Goal: Check status: Check status

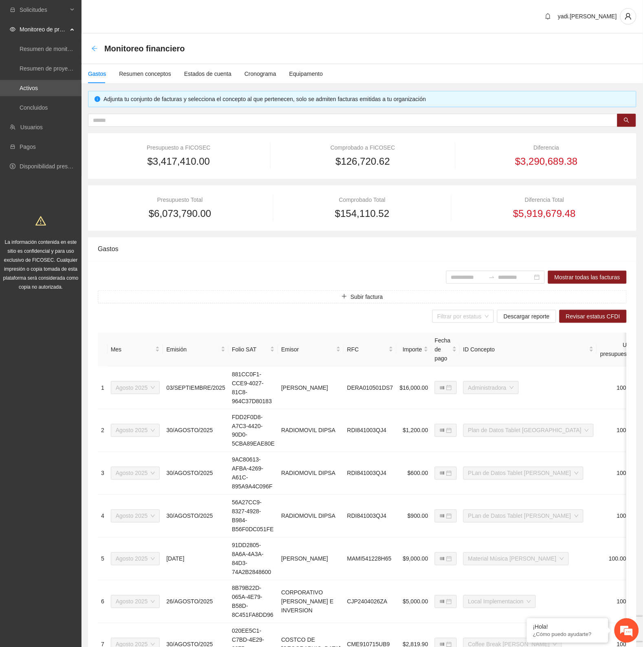
click at [95, 50] on icon "arrow-left" at bounding box center [94, 48] width 7 height 7
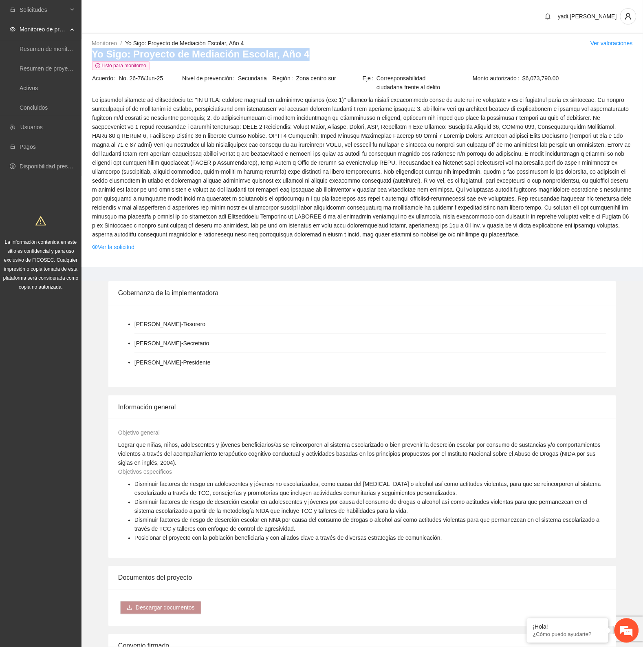
drag, startPoint x: 308, startPoint y: 52, endPoint x: 88, endPoint y: 54, distance: 220.1
click at [88, 54] on div "Monitoreo / Yo Sigo: Proyecto de Mediación Escolar, Año 4 / Ver valoraciones Yo…" at bounding box center [363, 153] width 562 height 228
copy h3 "Yo Sigo: Proyecto de Mediación Escolar, Año 4"
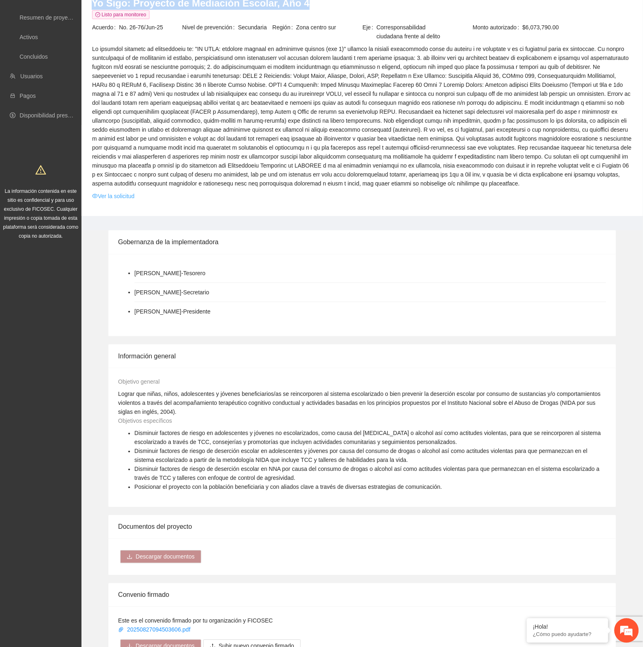
click at [130, 195] on link "Ver la solicitud" at bounding box center [113, 196] width 42 height 9
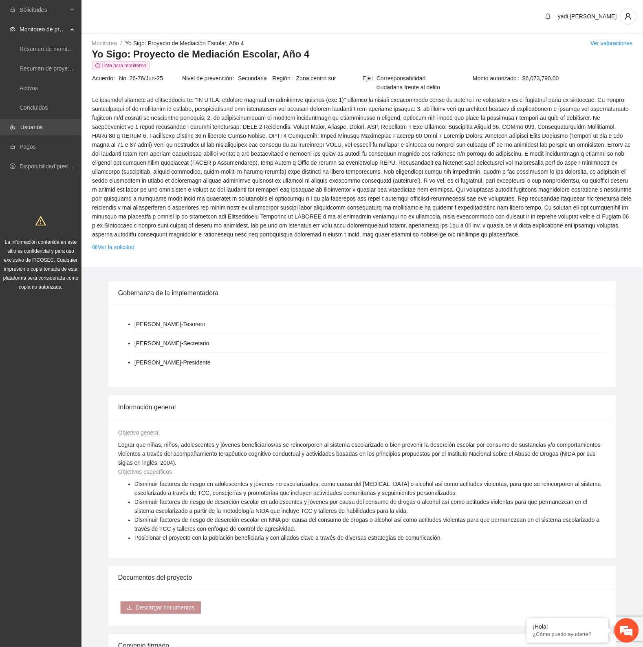
click at [32, 127] on link "Usuarios" at bounding box center [31, 127] width 22 height 7
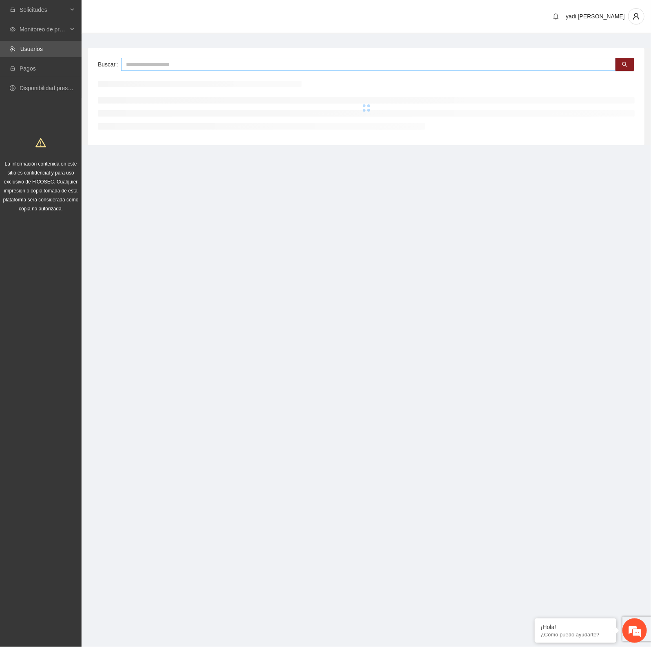
click at [184, 63] on input "text" at bounding box center [368, 64] width 495 height 13
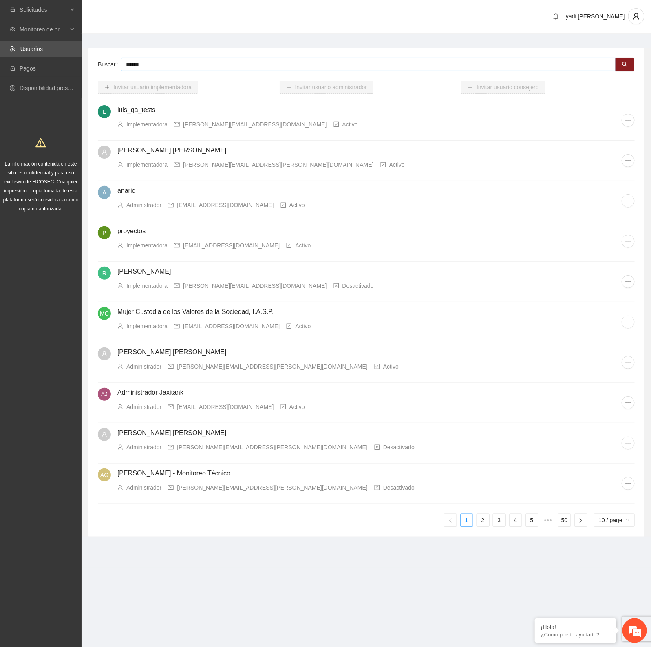
type input "******"
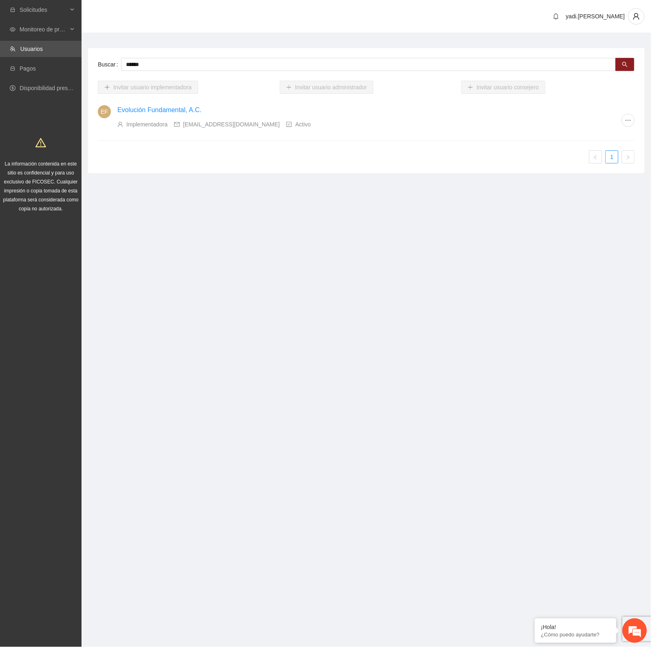
click at [179, 108] on link "Evolución Fundamental, A.C." at bounding box center [159, 109] width 84 height 7
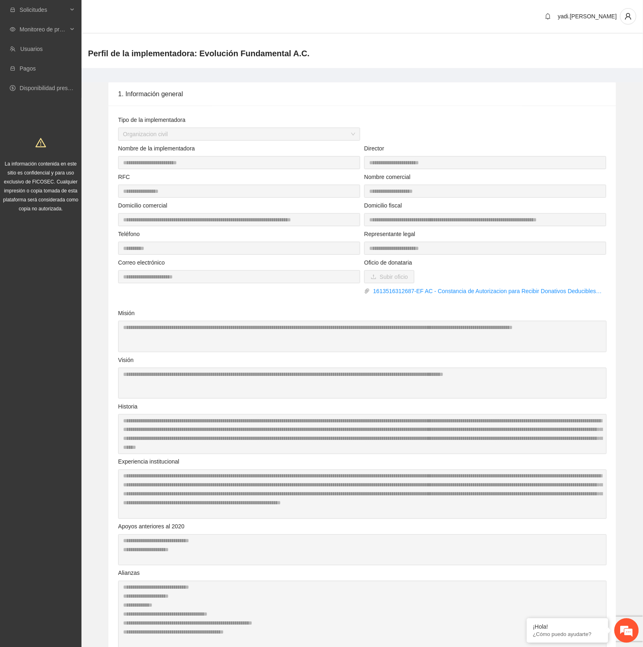
click at [32, 31] on span "Monitoreo de proyectos" at bounding box center [44, 29] width 48 height 16
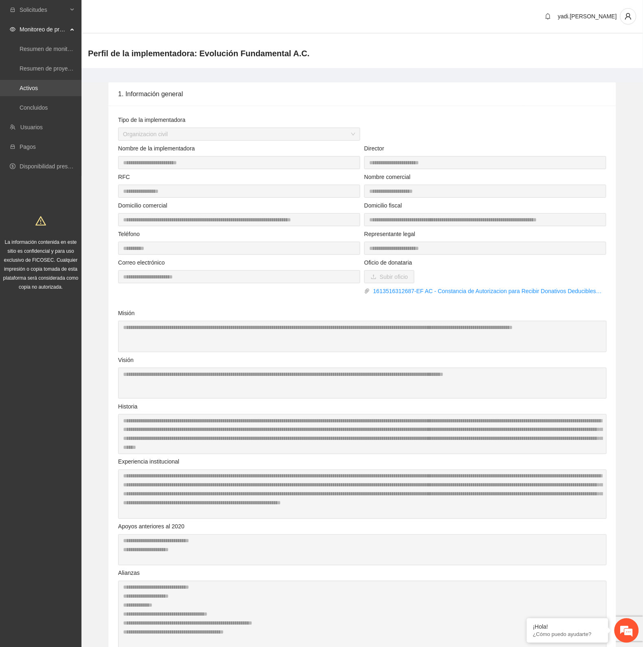
click at [28, 85] on link "Activos" at bounding box center [29, 88] width 18 height 7
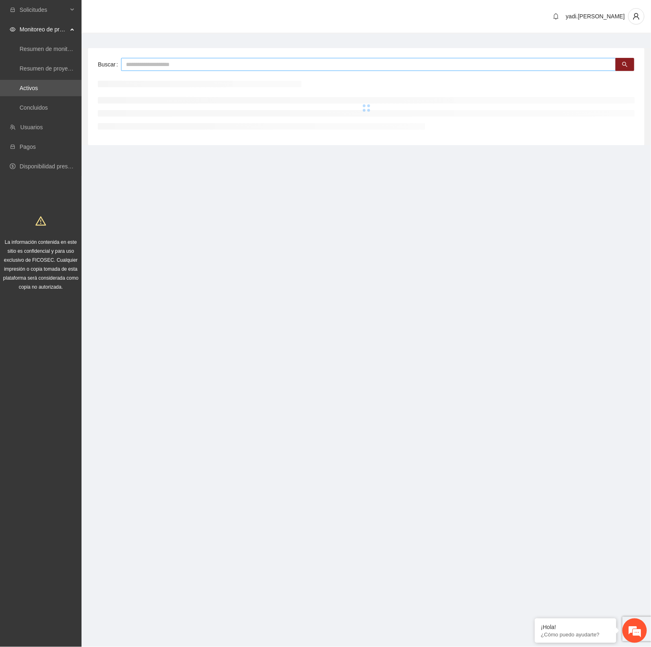
click at [170, 64] on input "text" at bounding box center [368, 64] width 495 height 13
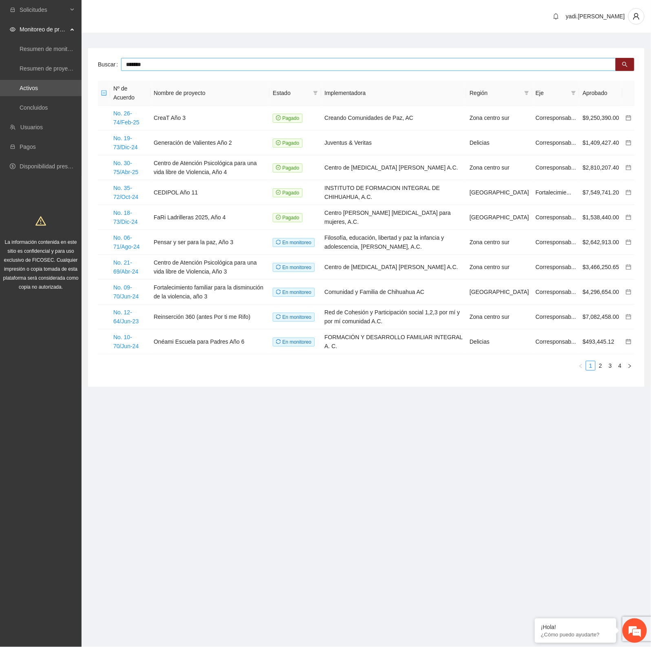
type input "*******"
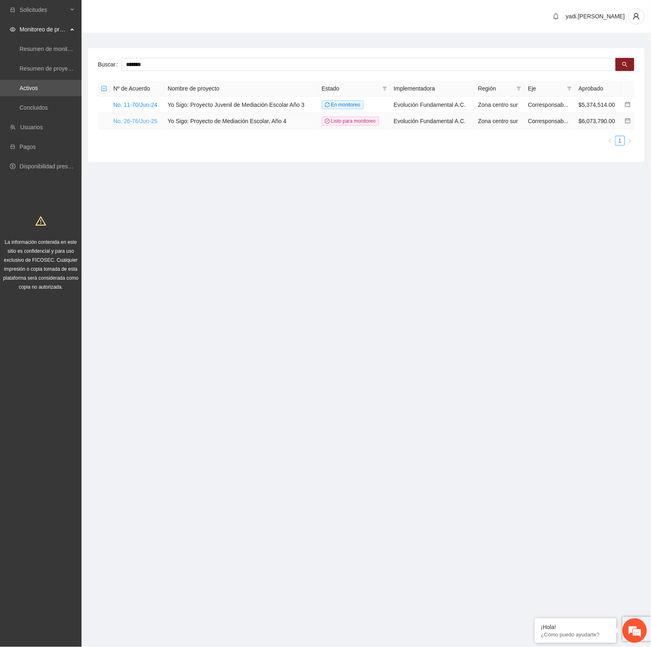
click at [148, 123] on link "No. 26-76/Jun-25" at bounding box center [135, 121] width 44 height 7
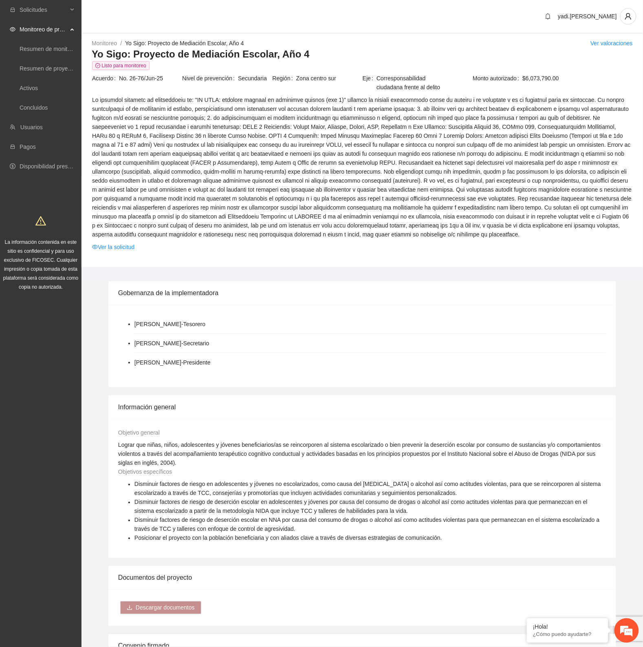
click at [551, 291] on div "Gobernanza de la implementadora" at bounding box center [362, 292] width 488 height 23
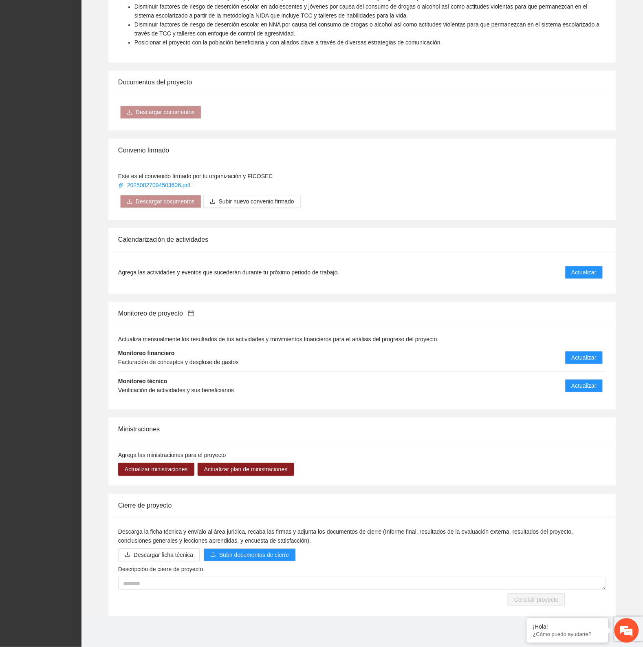
scroll to position [496, 0]
click at [579, 361] on span "Actualizar" at bounding box center [584, 357] width 25 height 9
